Goal: Navigation & Orientation: Go to known website

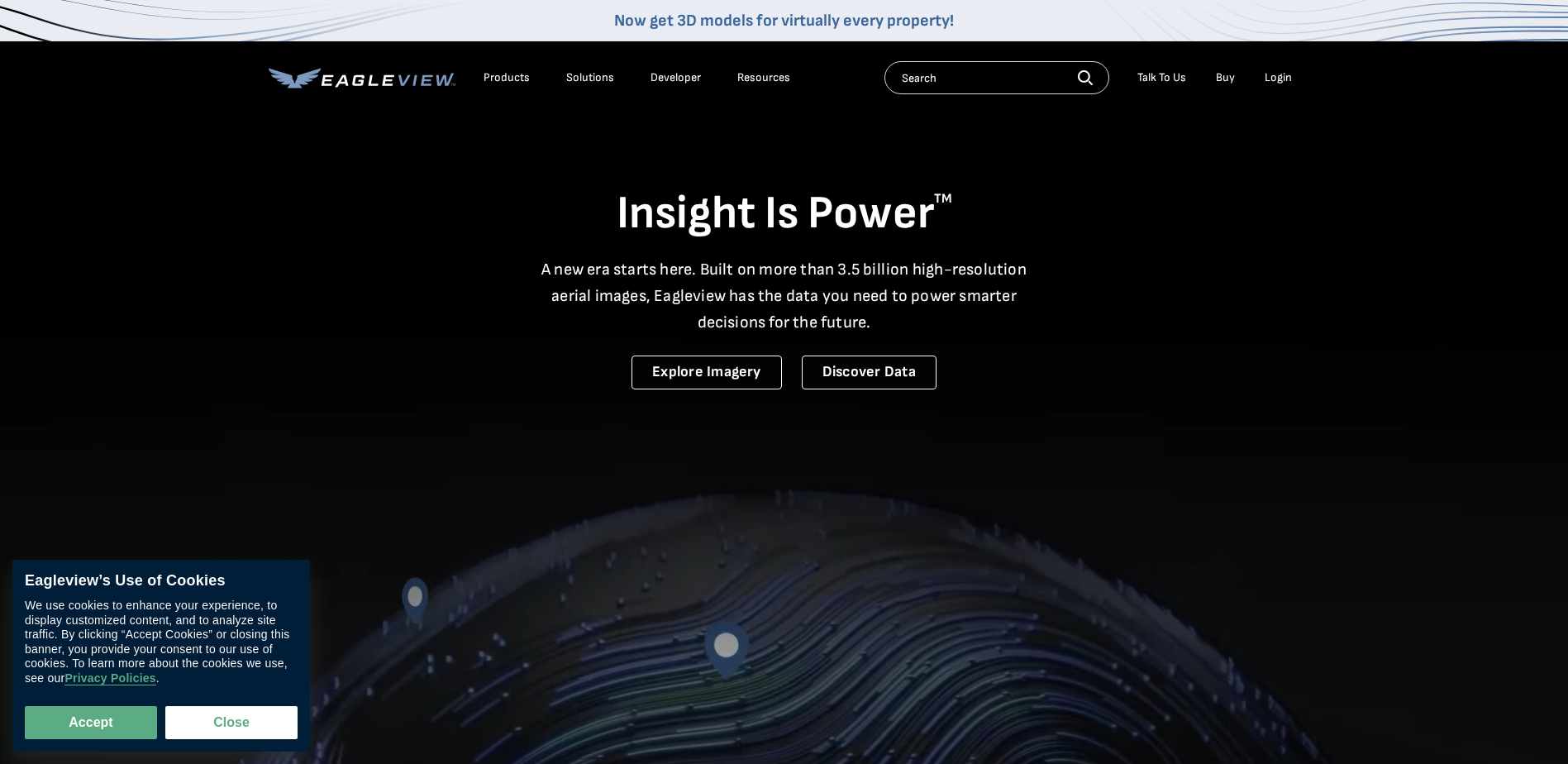
click at [1282, 82] on div "Login" at bounding box center [1278, 78] width 27 height 14
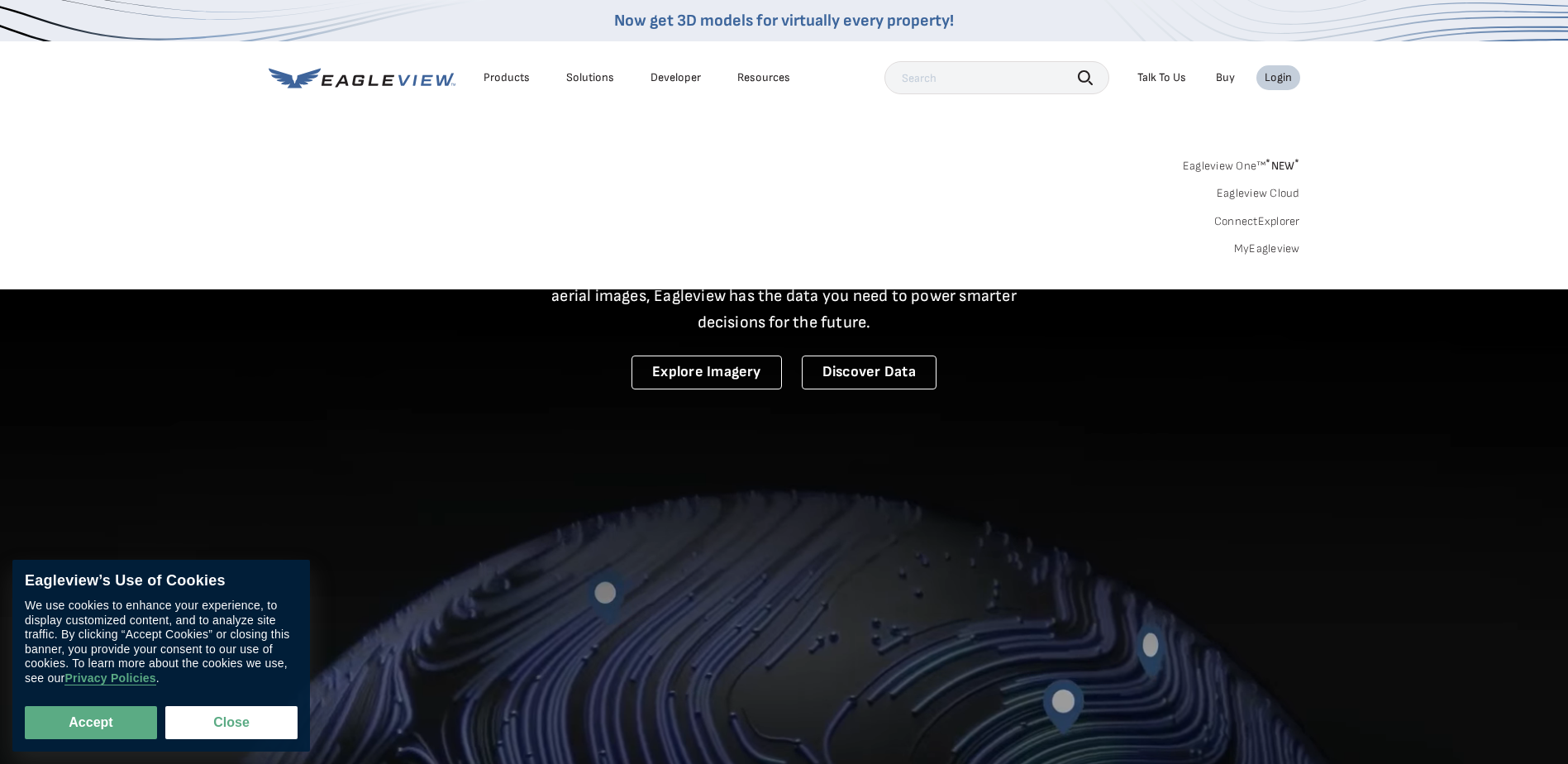
click at [974, 79] on input "text" at bounding box center [997, 78] width 225 height 33
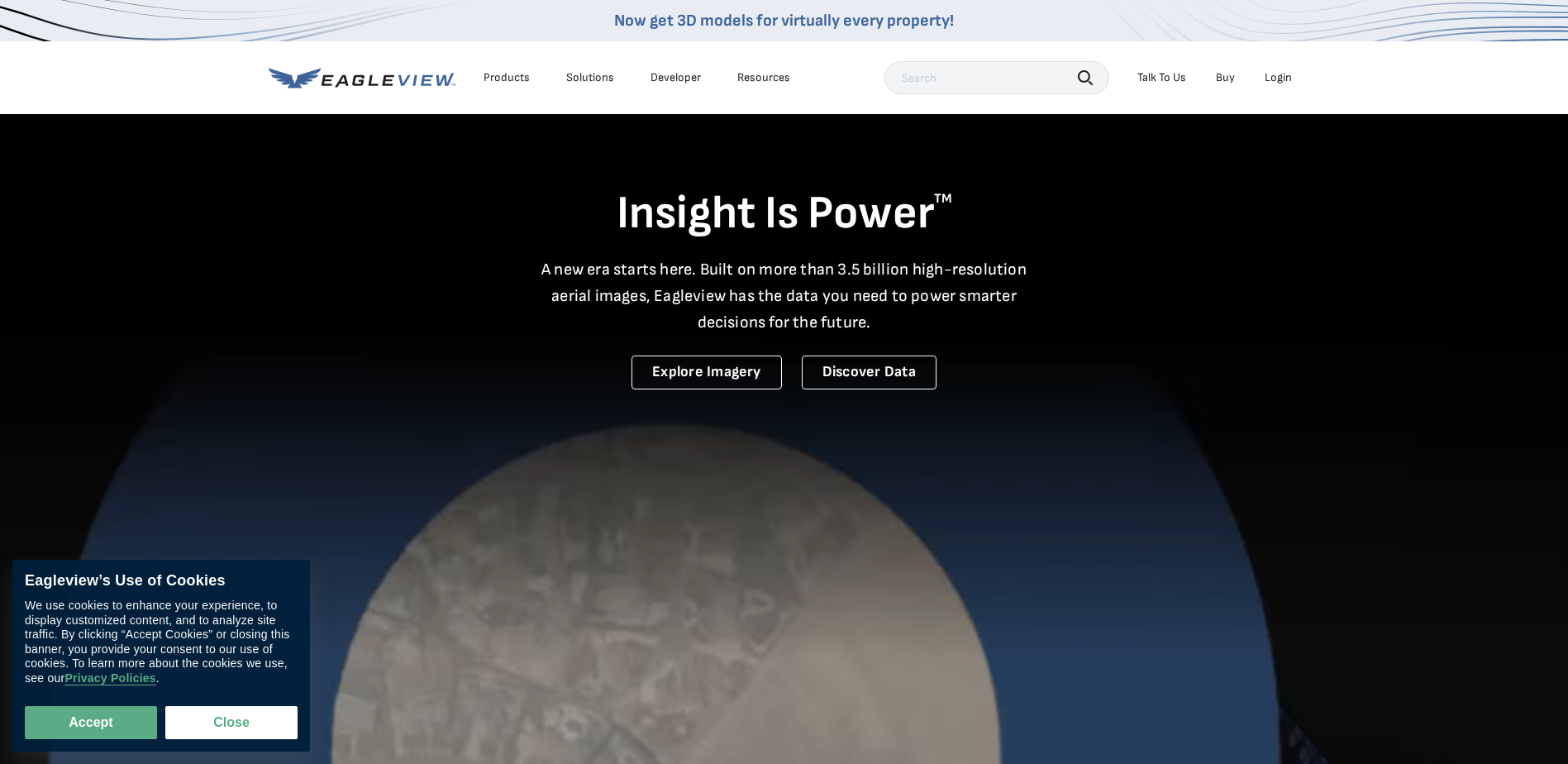
click at [1277, 79] on div "Login" at bounding box center [1278, 78] width 27 height 14
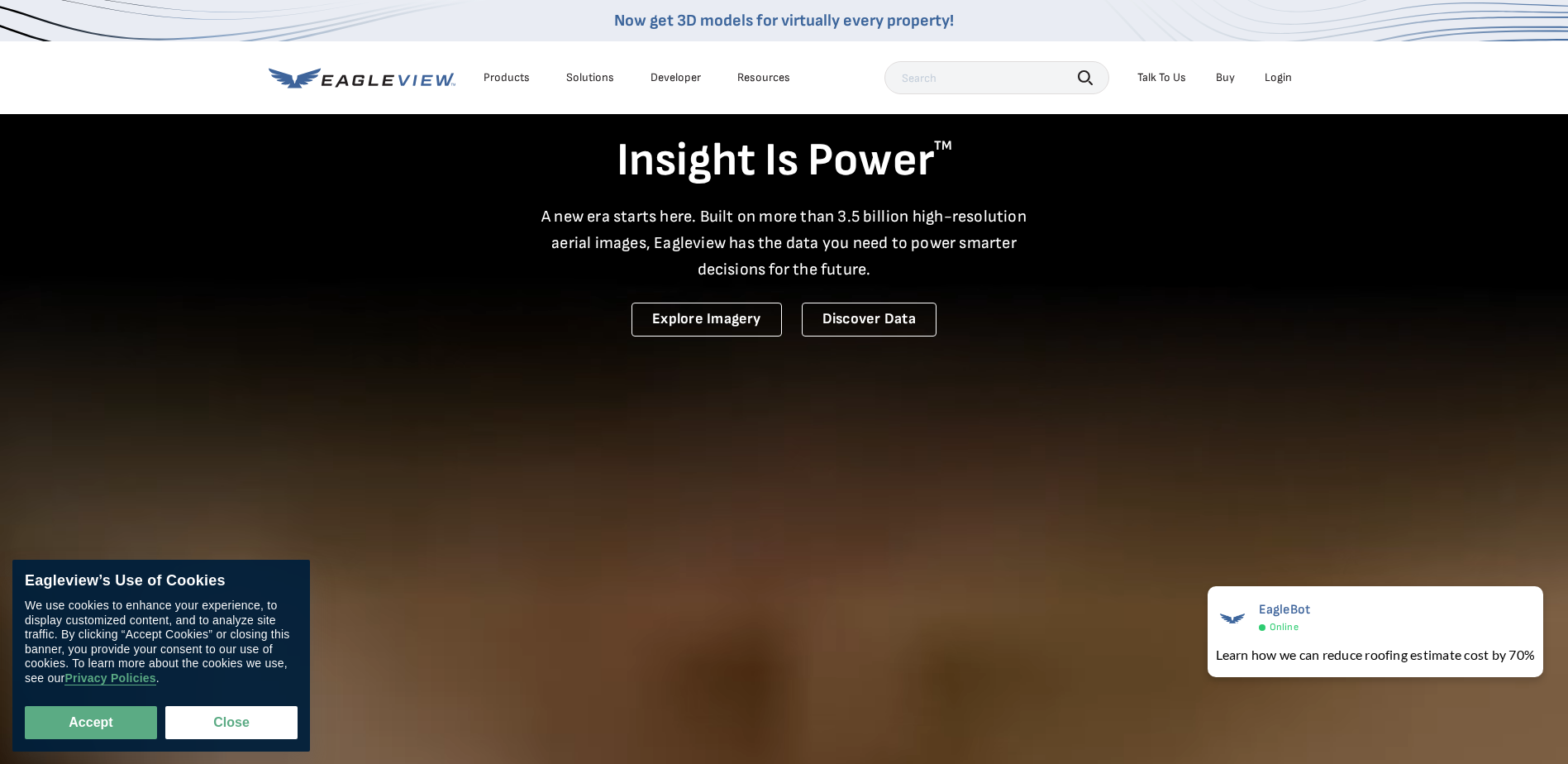
scroll to position [83, 0]
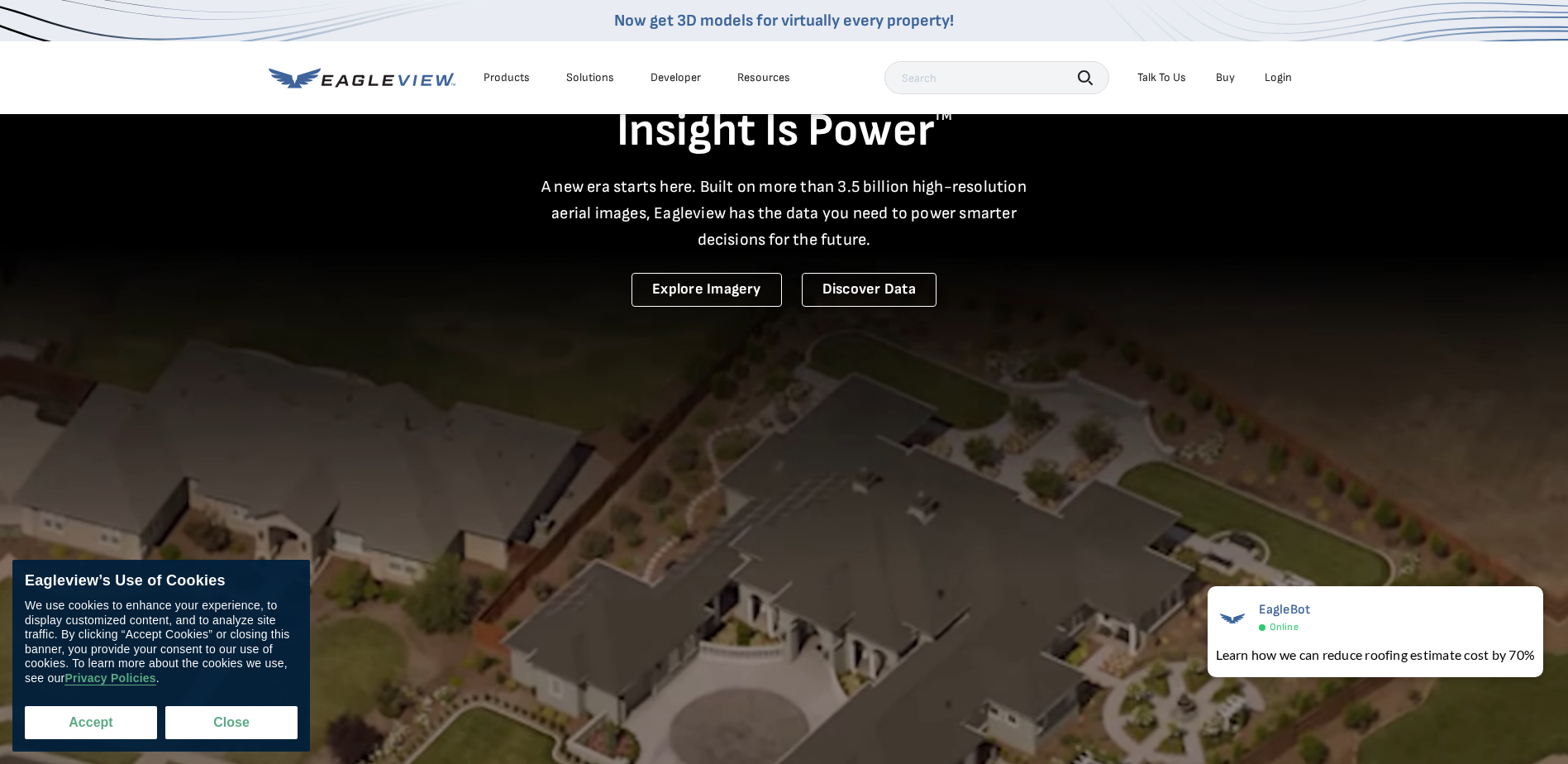
click at [109, 728] on button "Accept" at bounding box center [90, 722] width 132 height 33
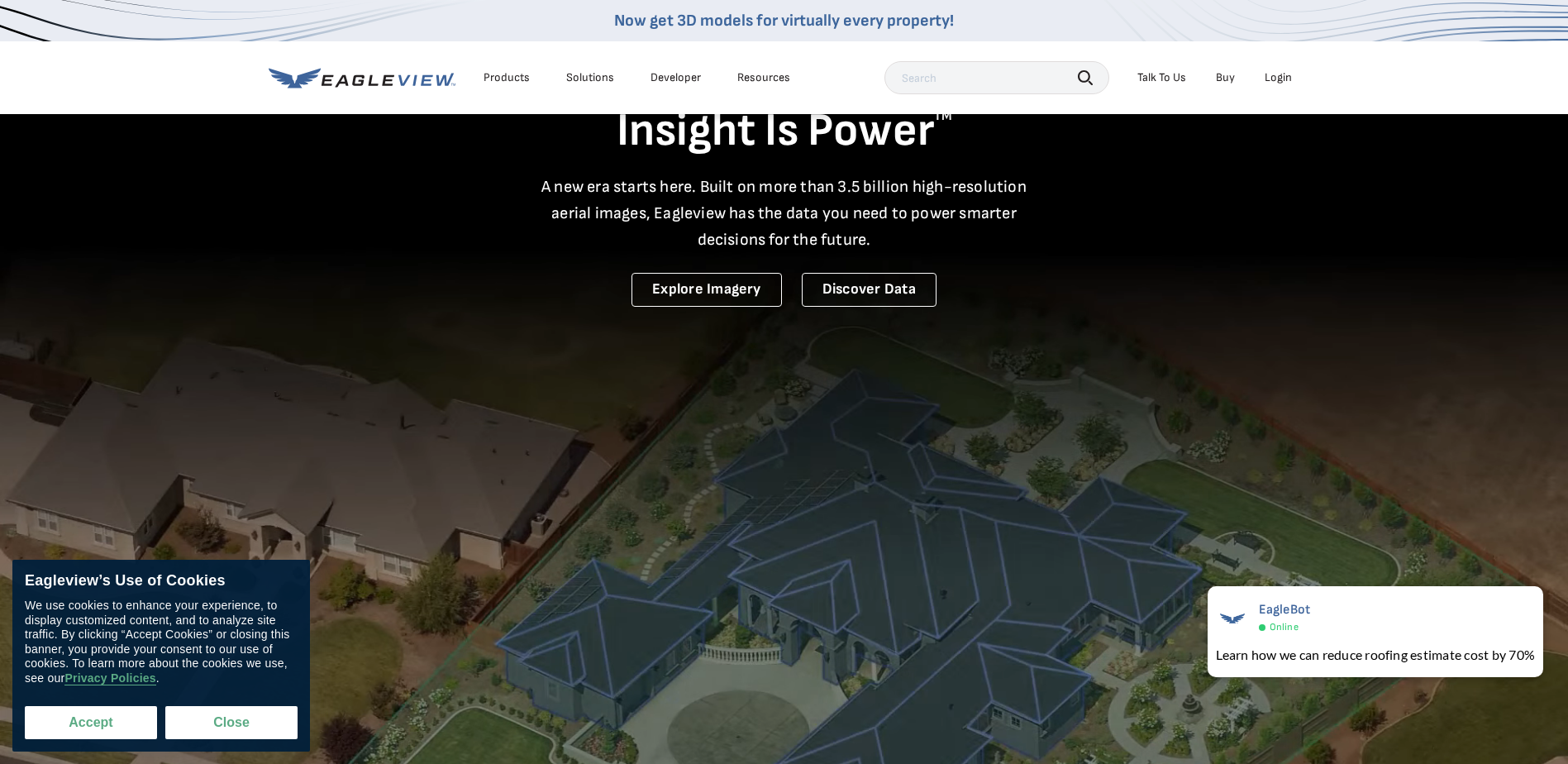
checkbox input "true"
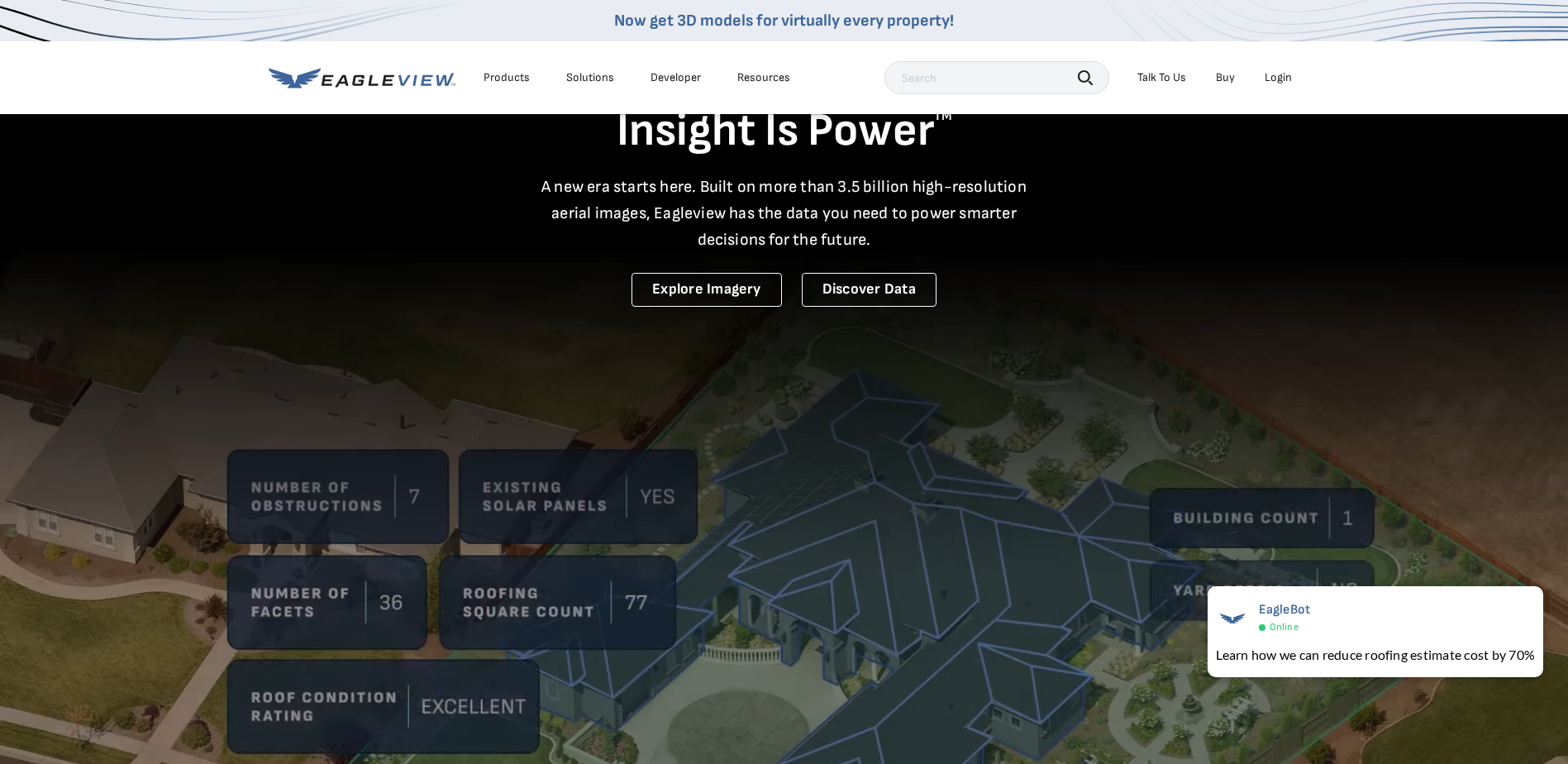
scroll to position [165, 0]
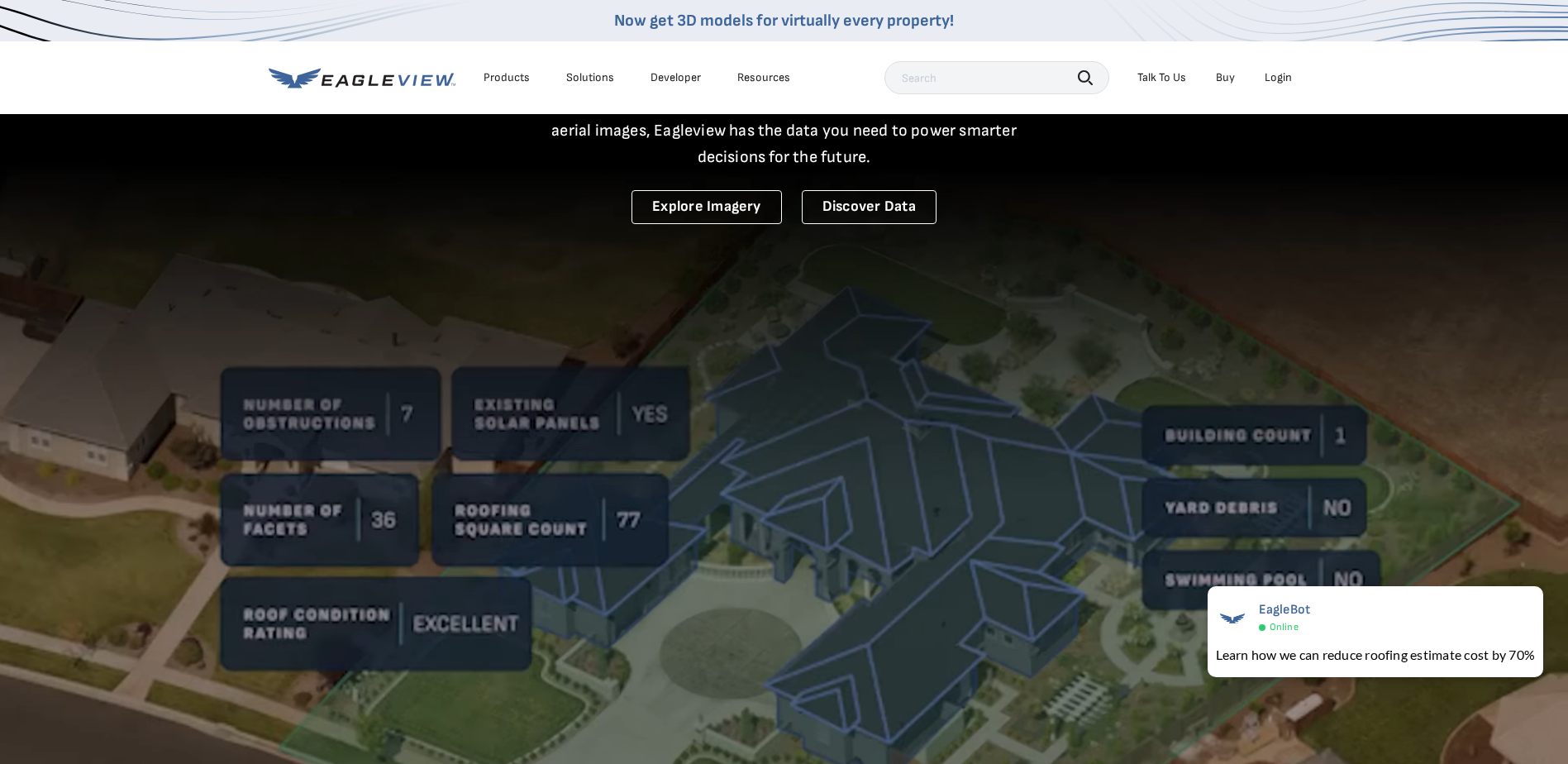
drag, startPoint x: 1526, startPoint y: 3, endPoint x: 895, endPoint y: 372, distance: 731.0
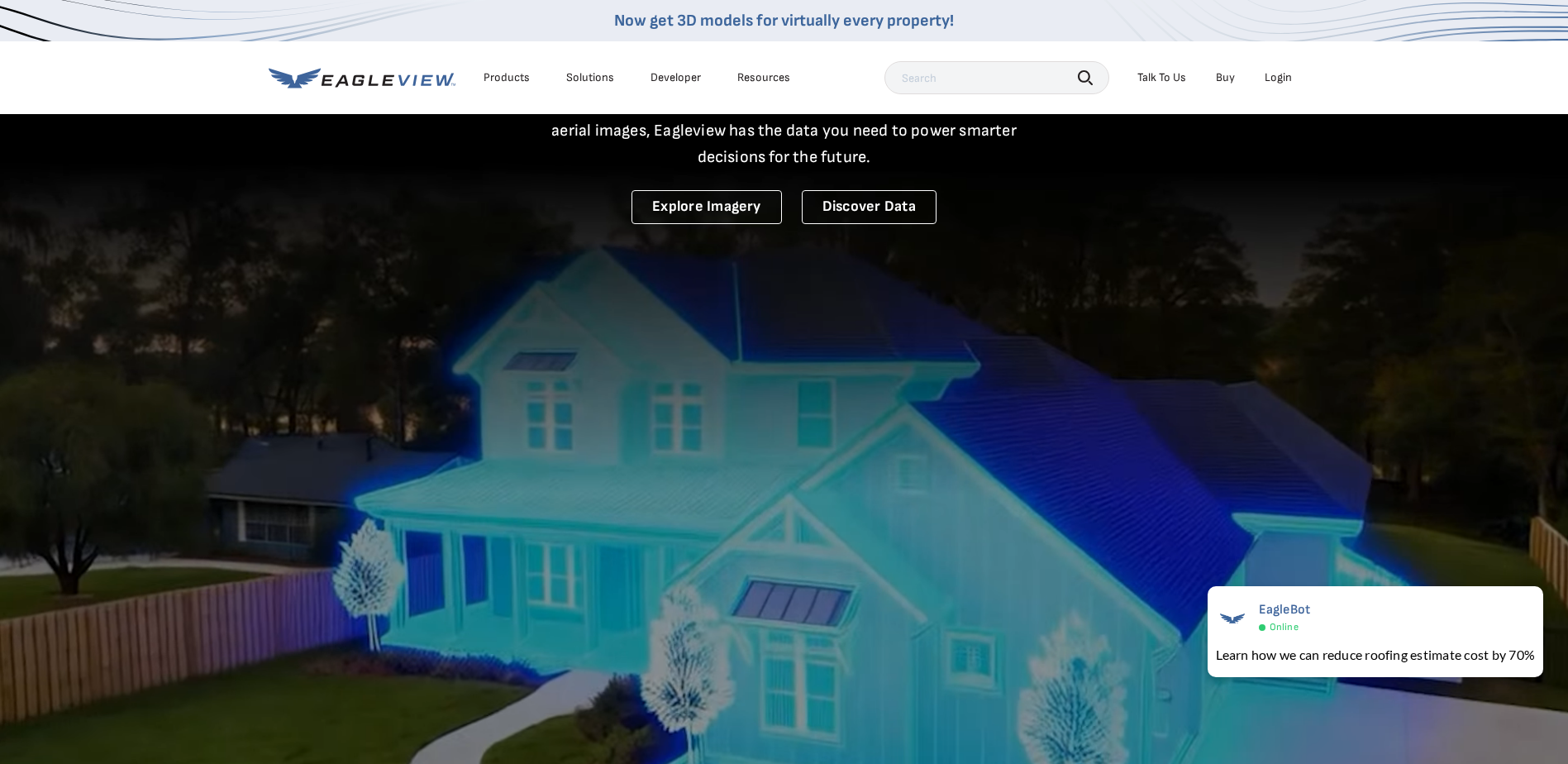
click at [895, 372] on video at bounding box center [784, 377] width 1568 height 1085
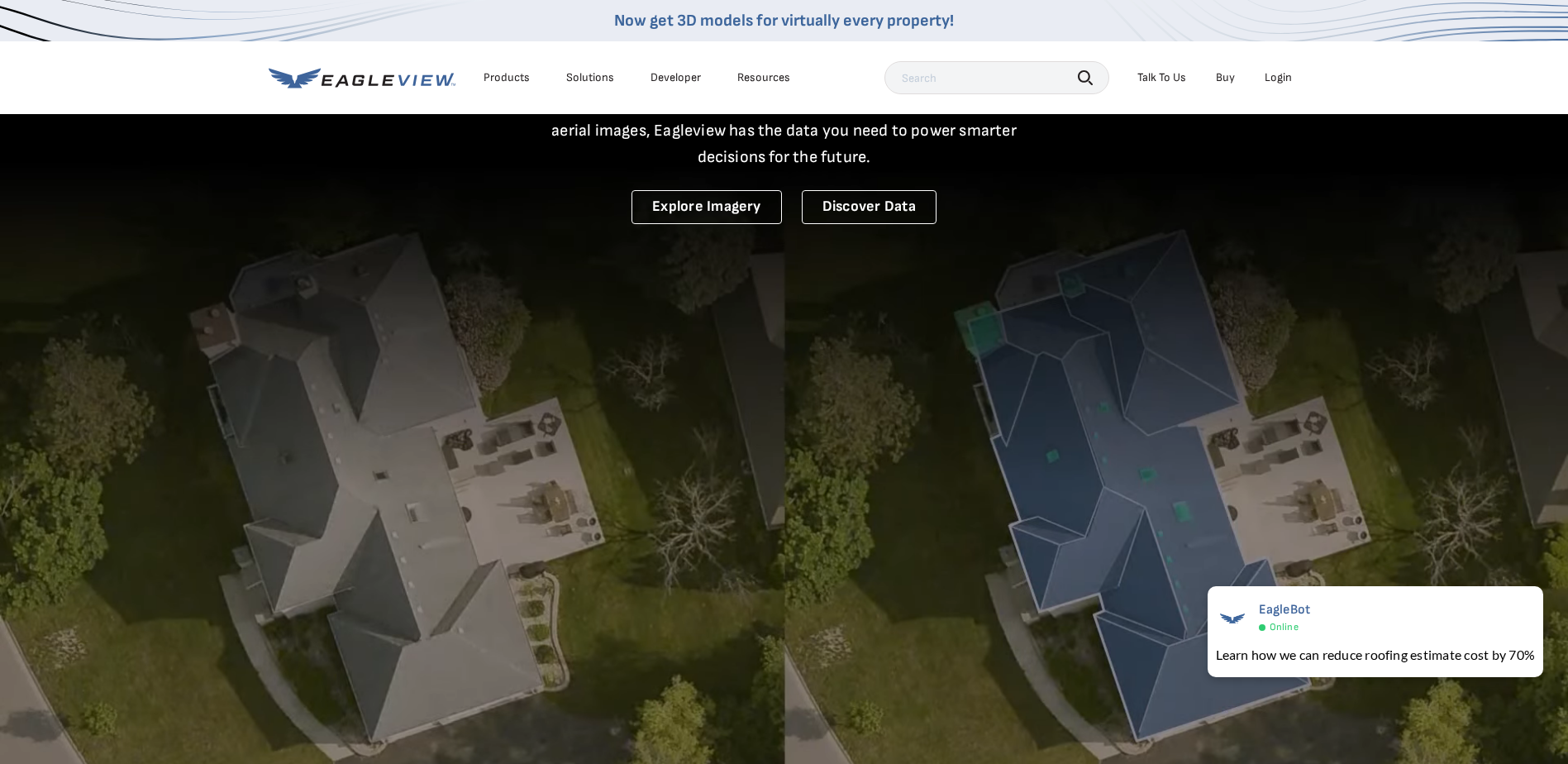
click at [1268, 75] on div "Login" at bounding box center [1278, 78] width 27 height 14
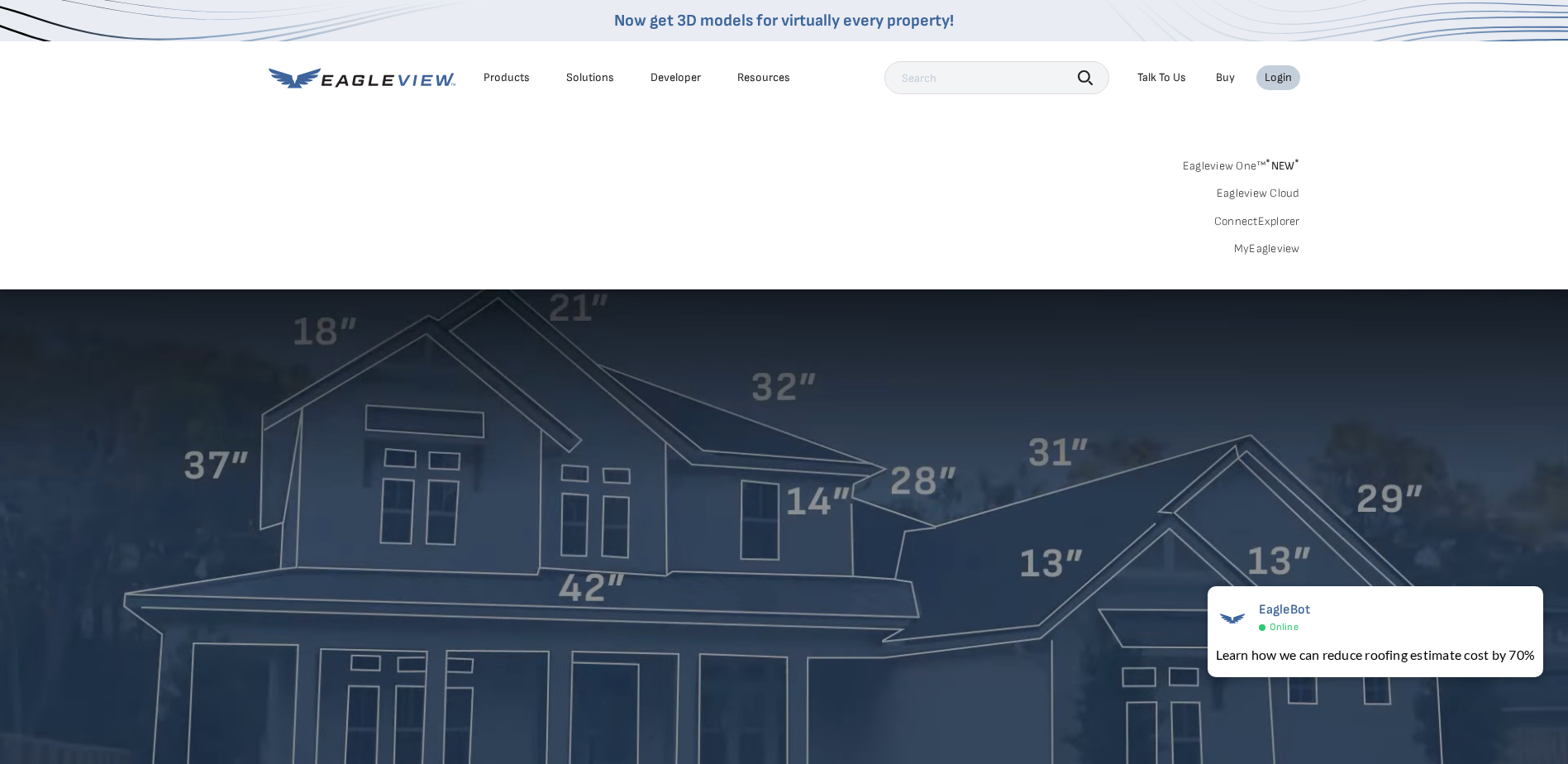
click at [1262, 247] on link "MyEagleview" at bounding box center [1266, 248] width 66 height 14
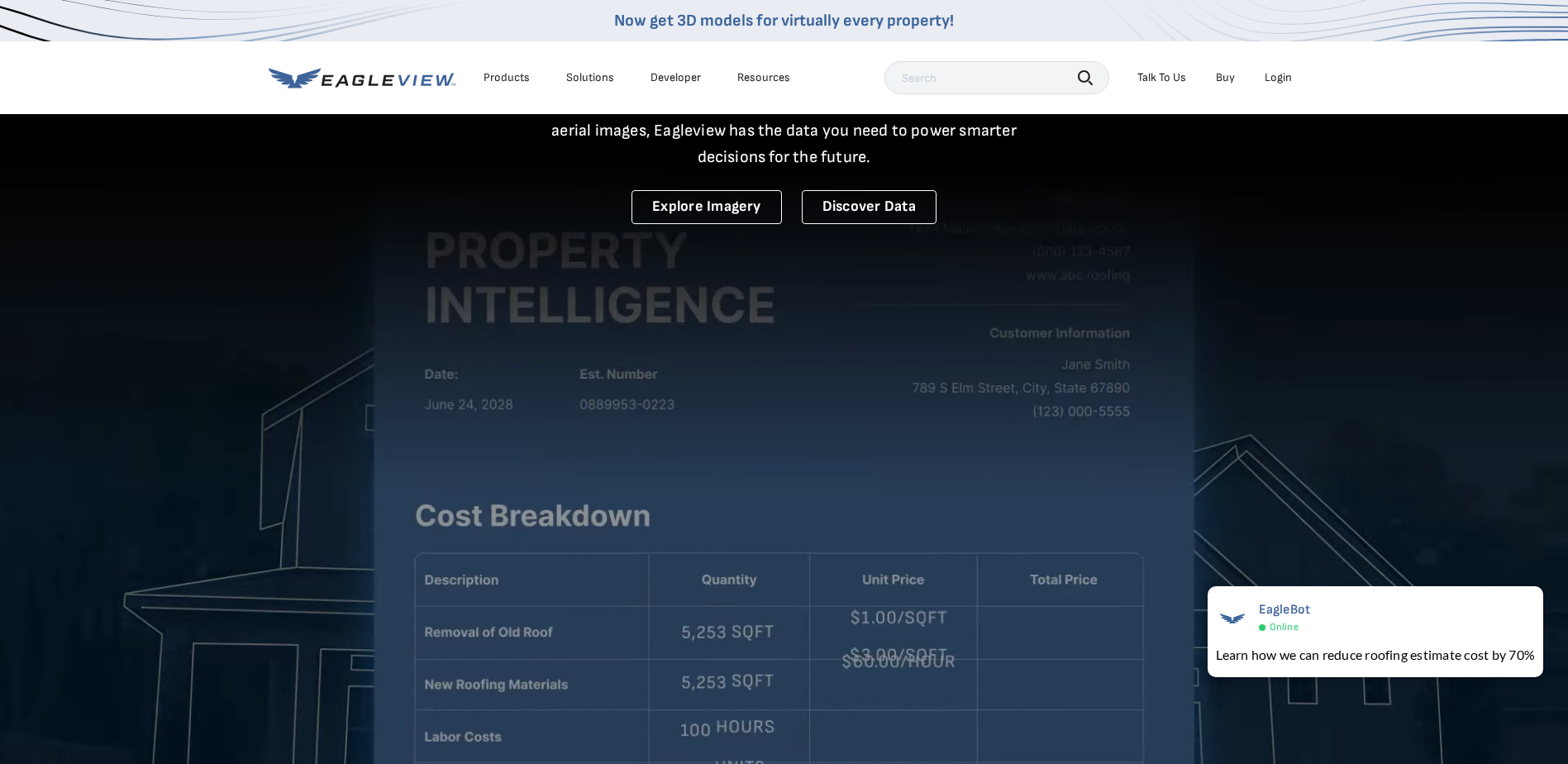
click at [1284, 74] on div "Login" at bounding box center [1278, 78] width 27 height 14
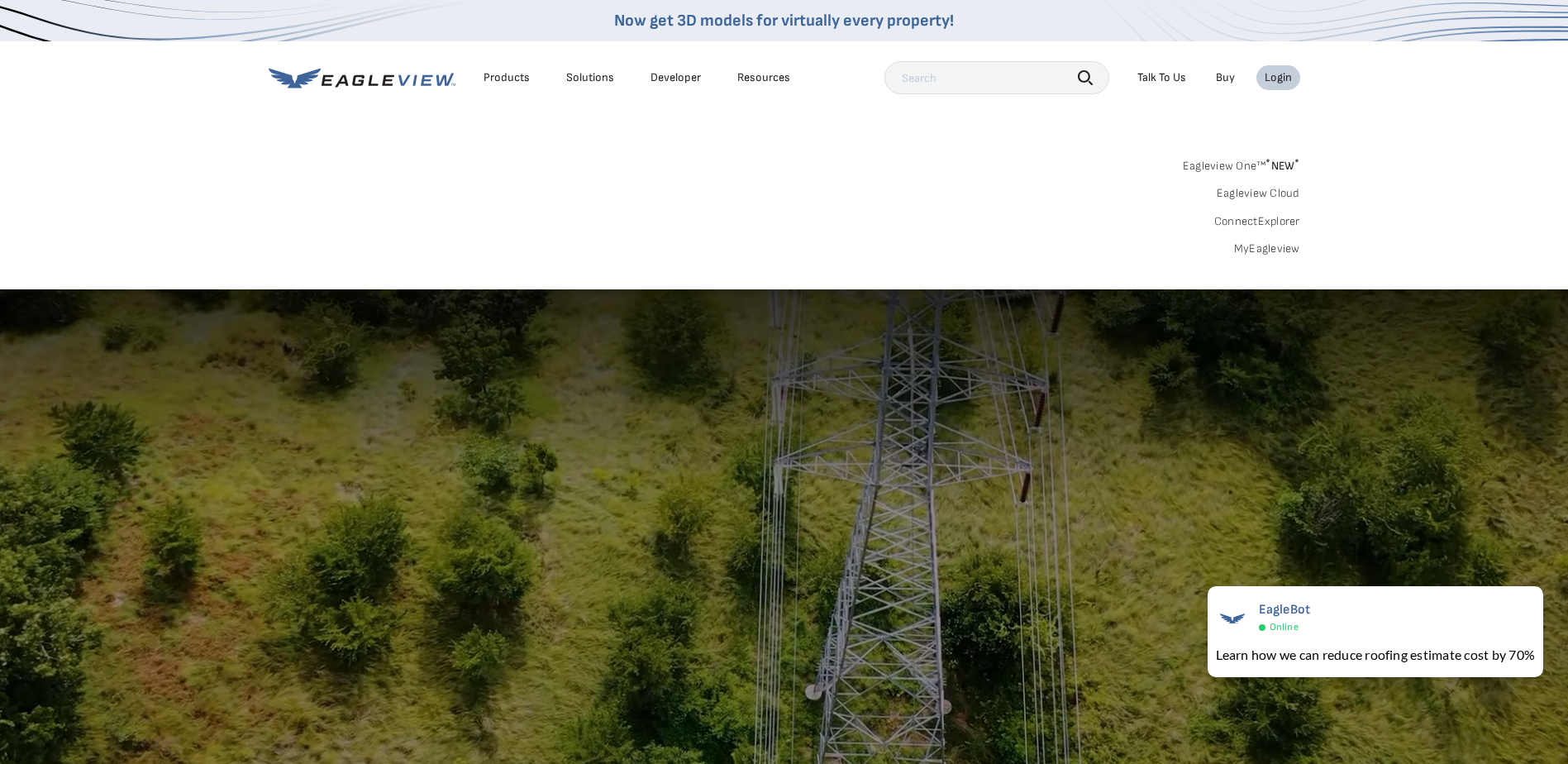
click at [1268, 219] on link "ConnectExplorer" at bounding box center [1257, 221] width 86 height 14
